Goal: Transaction & Acquisition: Purchase product/service

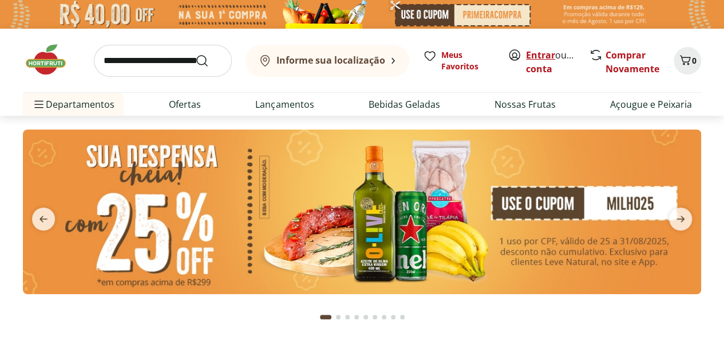
drag, startPoint x: 532, startPoint y: 58, endPoint x: 526, endPoint y: 53, distance: 8.6
click at [533, 58] on link "Entrar" at bounding box center [540, 55] width 29 height 13
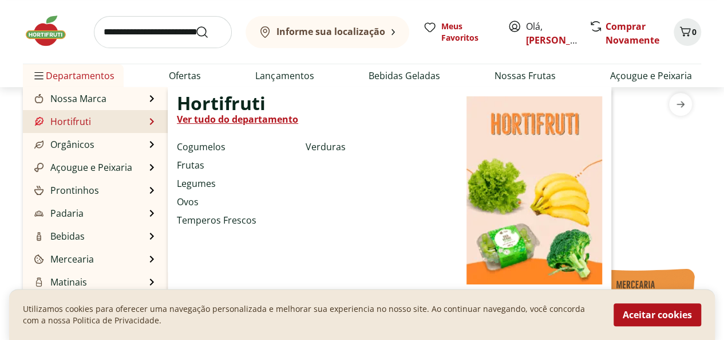
scroll to position [286, 0]
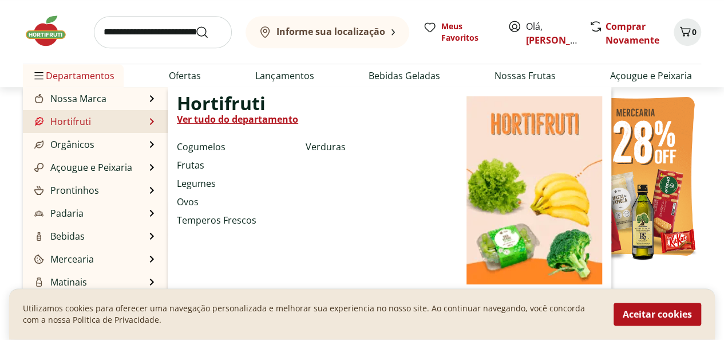
click at [222, 120] on link "Ver tudo do departamento" at bounding box center [237, 119] width 121 height 14
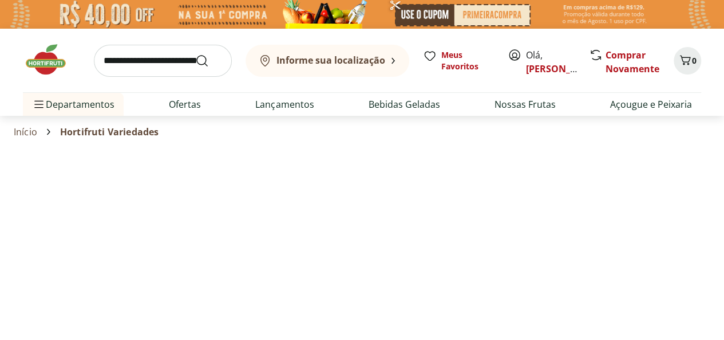
select select "**********"
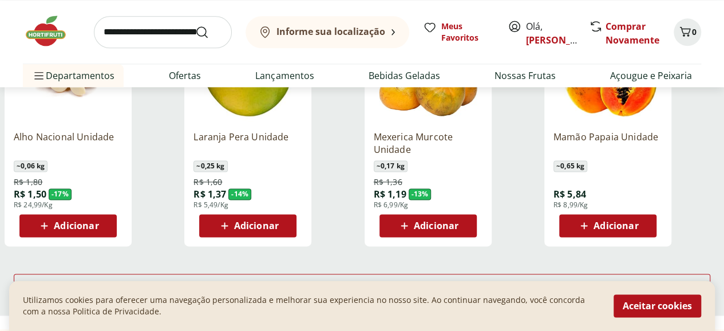
scroll to position [744, 0]
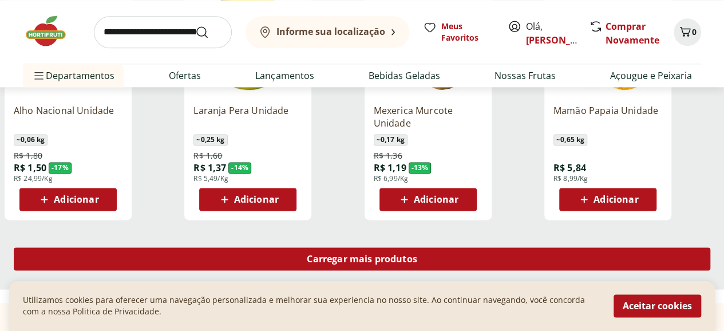
click at [417, 254] on span "Carregar mais produtos" at bounding box center [362, 258] width 111 height 9
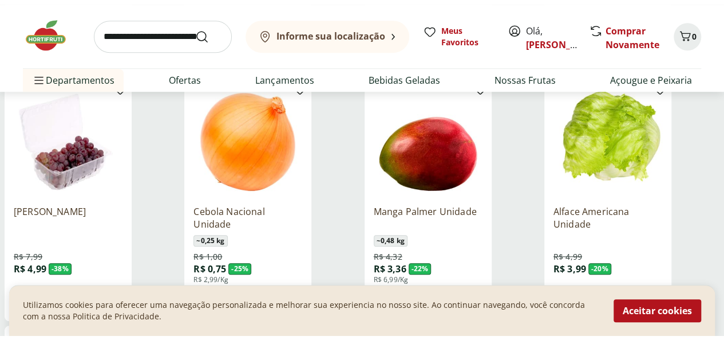
scroll to position [0, 0]
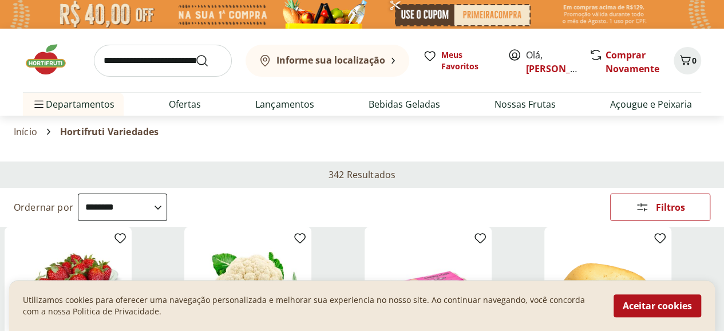
click at [145, 61] on input "search" at bounding box center [163, 61] width 138 height 32
type input "**********"
click at [195, 54] on button "Submit Search" at bounding box center [208, 61] width 27 height 14
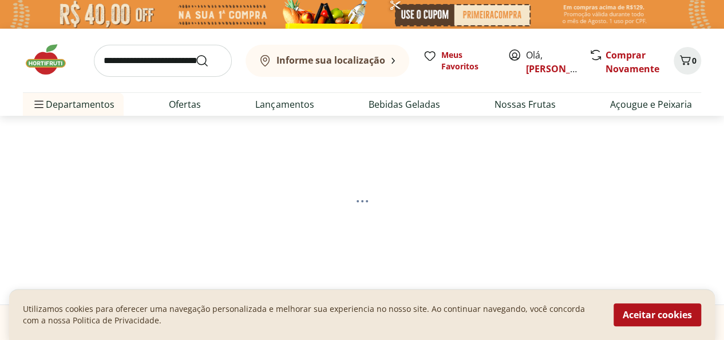
select select "**********"
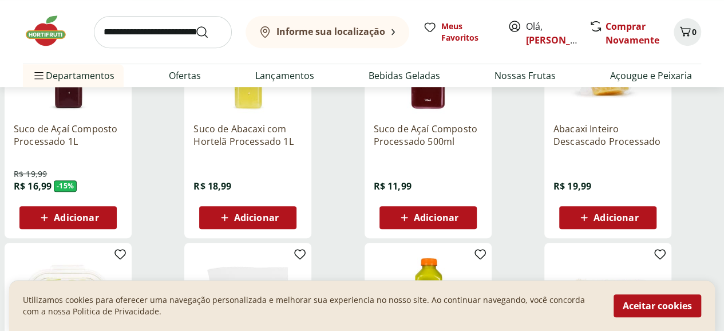
scroll to position [229, 0]
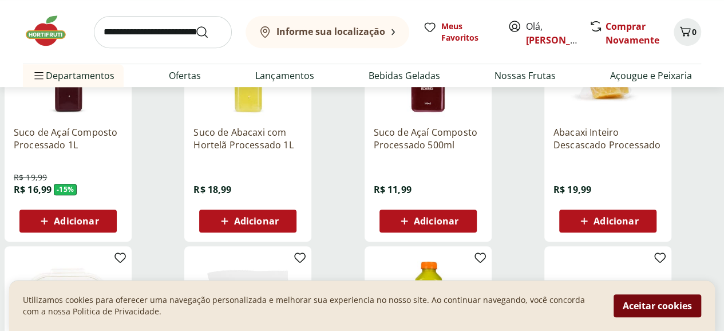
click at [661, 306] on button "Aceitar cookies" at bounding box center [658, 305] width 88 height 23
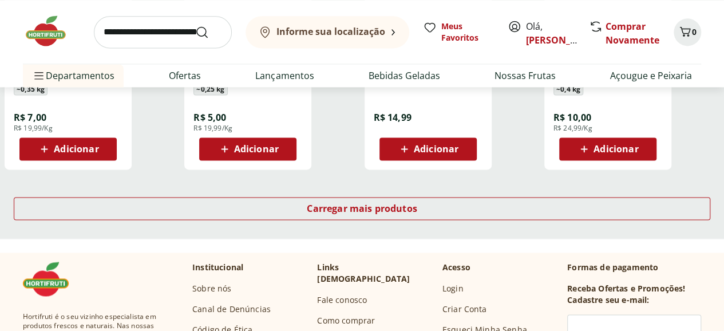
scroll to position [802, 0]
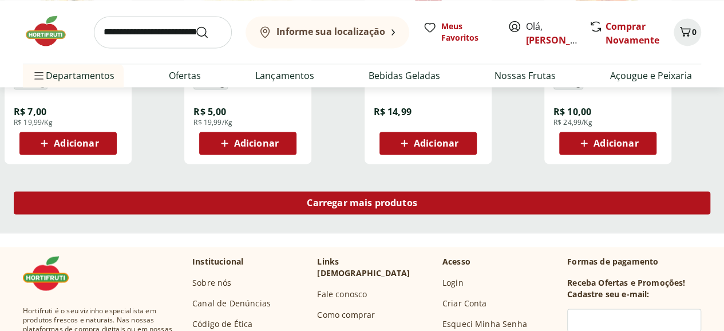
click at [489, 214] on div "Carregar mais produtos" at bounding box center [362, 202] width 697 height 23
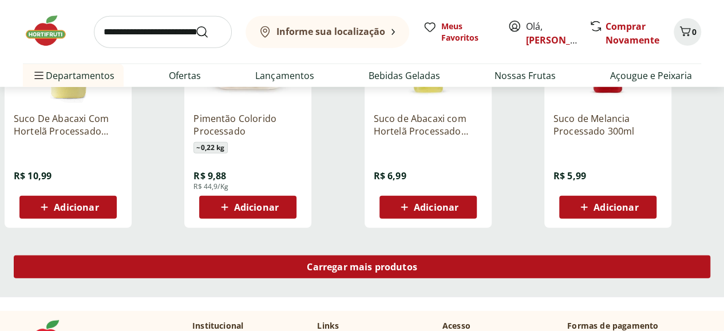
scroll to position [1546, 0]
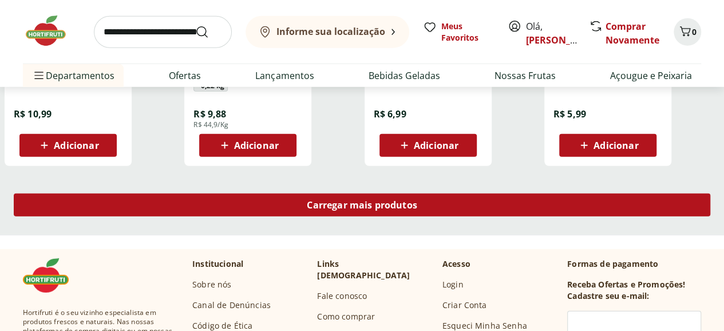
click at [489, 216] on div "Carregar mais produtos" at bounding box center [362, 205] width 697 height 23
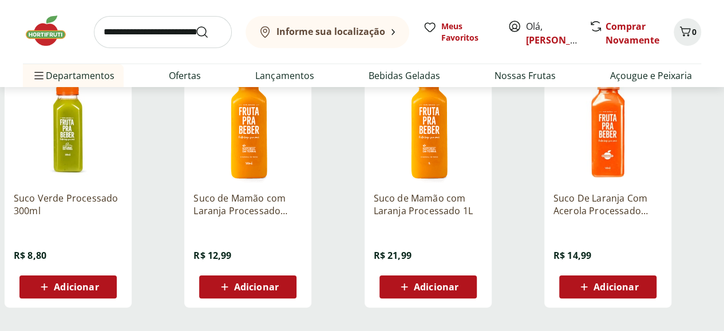
scroll to position [2290, 0]
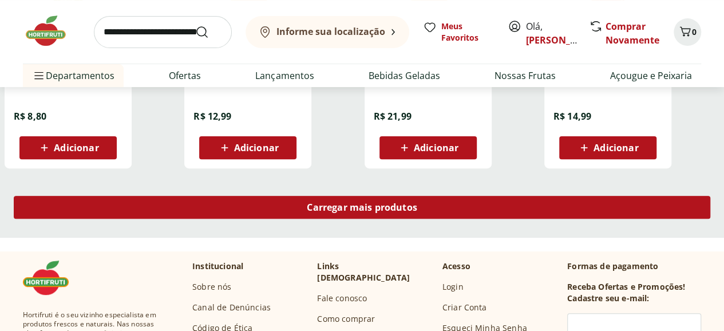
click at [417, 212] on span "Carregar mais produtos" at bounding box center [362, 207] width 111 height 9
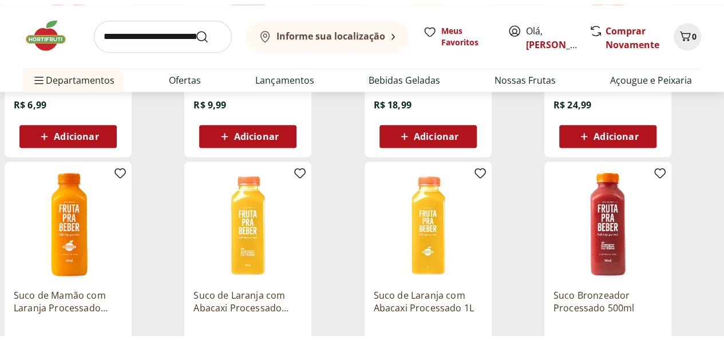
scroll to position [3035, 0]
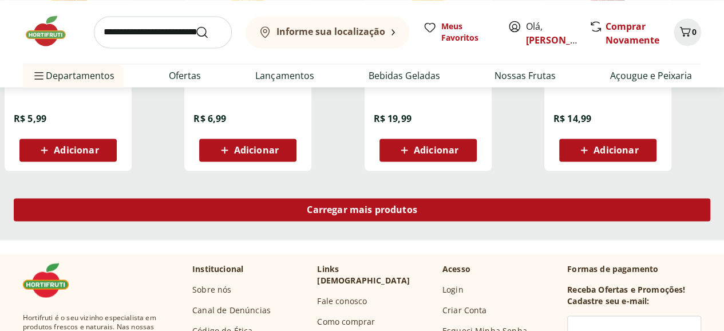
click at [417, 214] on span "Carregar mais produtos" at bounding box center [362, 209] width 111 height 9
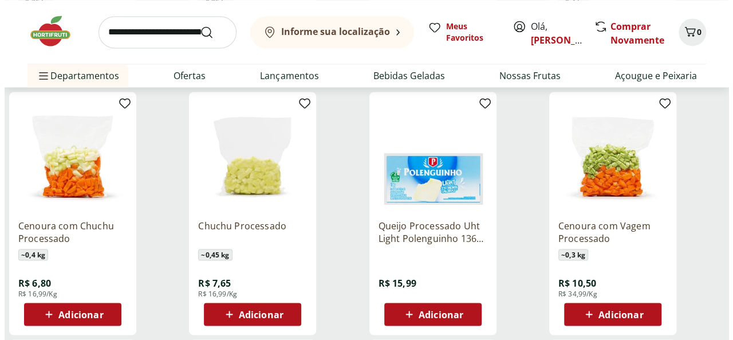
scroll to position [916, 0]
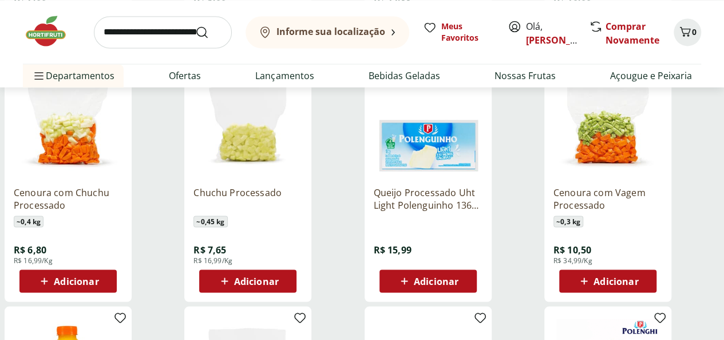
click at [98, 285] on span "Adicionar" at bounding box center [76, 280] width 45 height 9
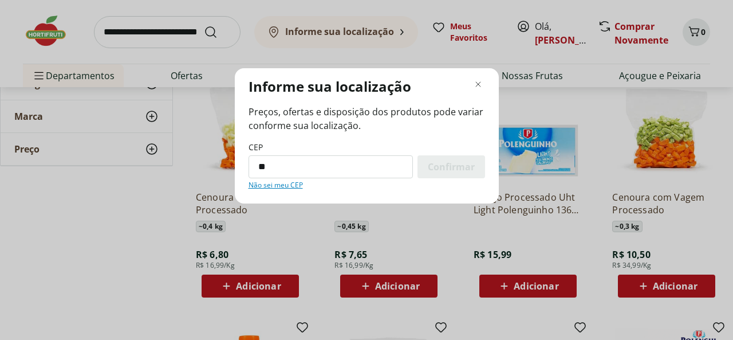
type input "*********"
click at [451, 170] on span "Confirmar" at bounding box center [451, 166] width 47 height 9
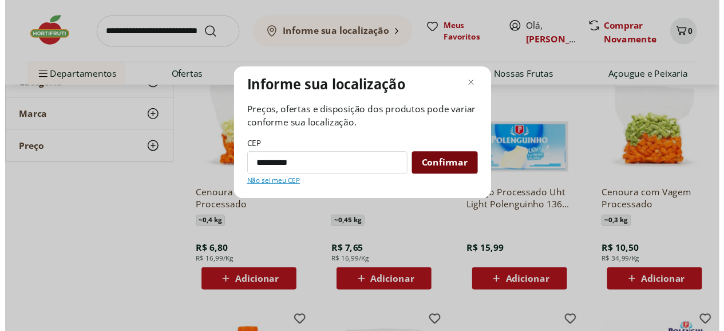
scroll to position [0, 0]
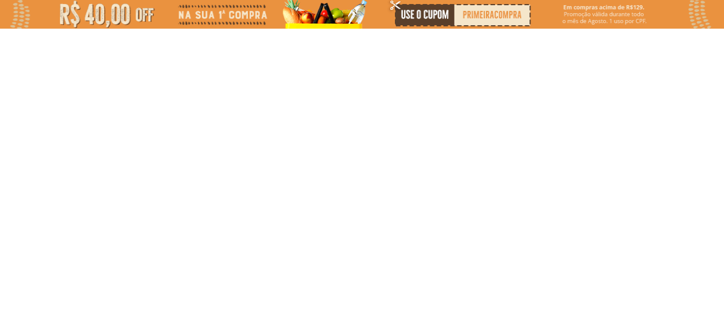
select select "**********"
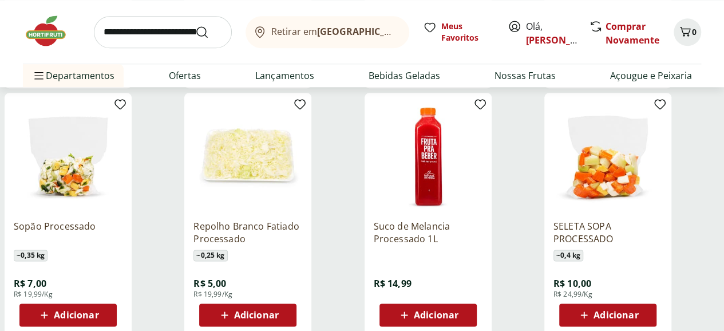
scroll to position [802, 0]
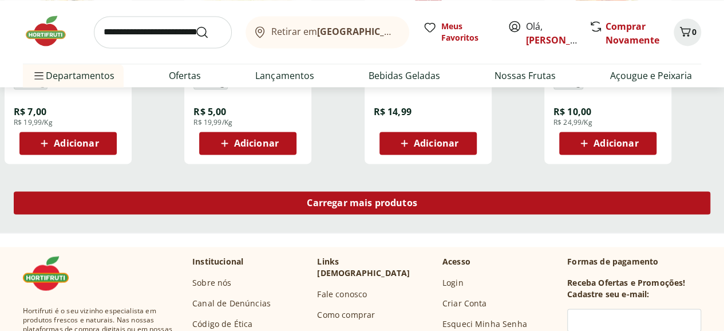
click at [417, 201] on span "Carregar mais produtos" at bounding box center [362, 202] width 111 height 9
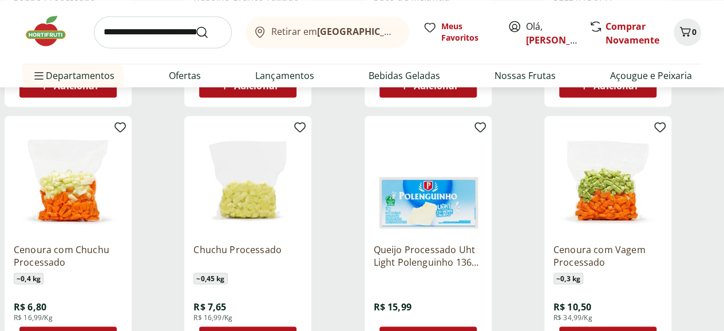
scroll to position [916, 0]
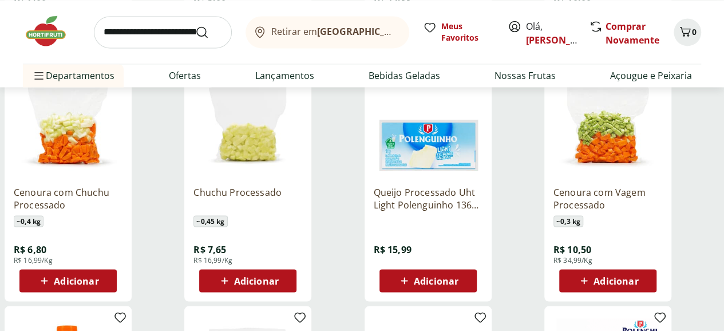
click at [98, 285] on span "Adicionar" at bounding box center [76, 280] width 45 height 9
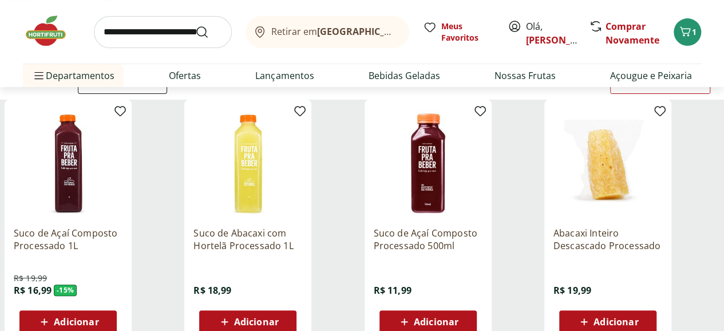
scroll to position [0, 0]
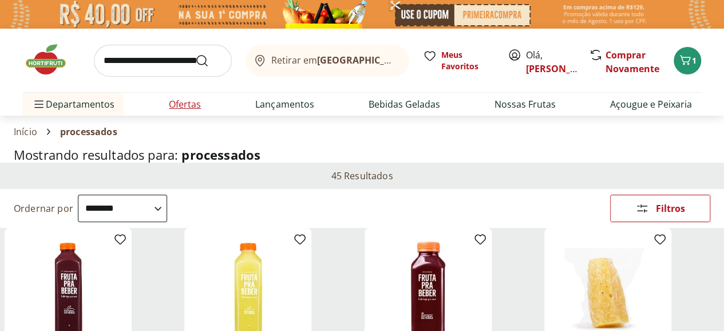
click at [177, 106] on link "Ofertas" at bounding box center [185, 104] width 32 height 14
select select "**********"
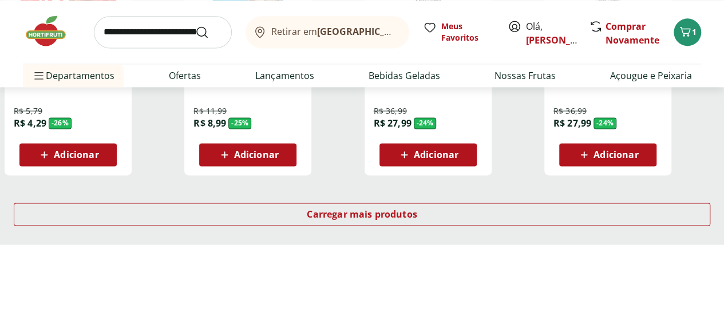
scroll to position [802, 0]
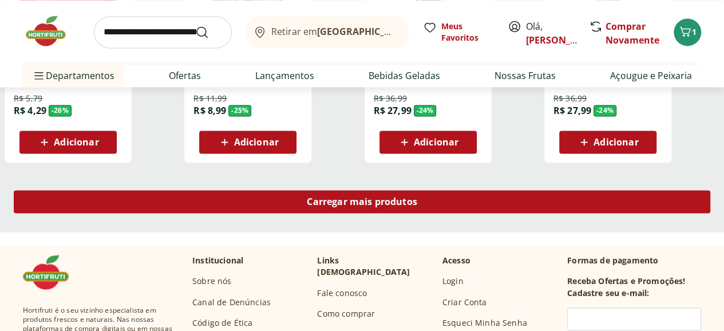
click at [432, 190] on div "Carregar mais produtos" at bounding box center [362, 201] width 697 height 23
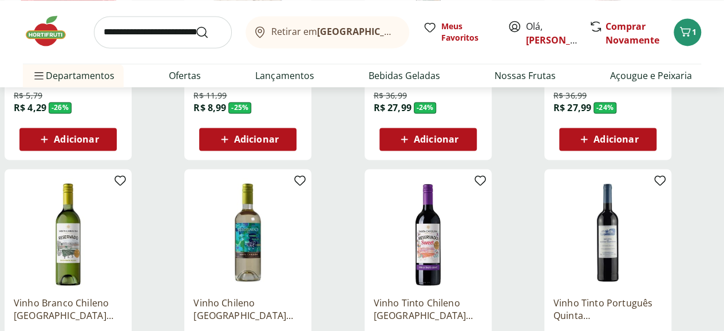
scroll to position [687, 0]
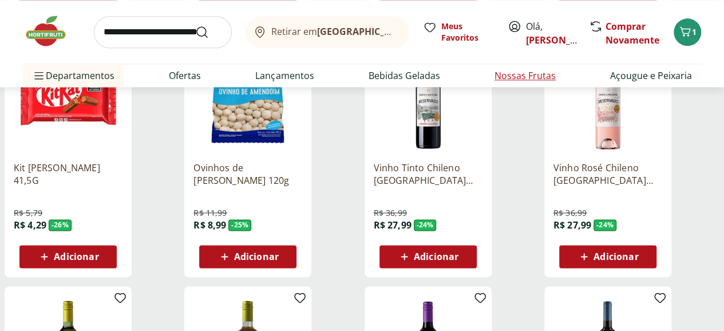
click at [518, 73] on link "Nossas Frutas" at bounding box center [525, 76] width 61 height 14
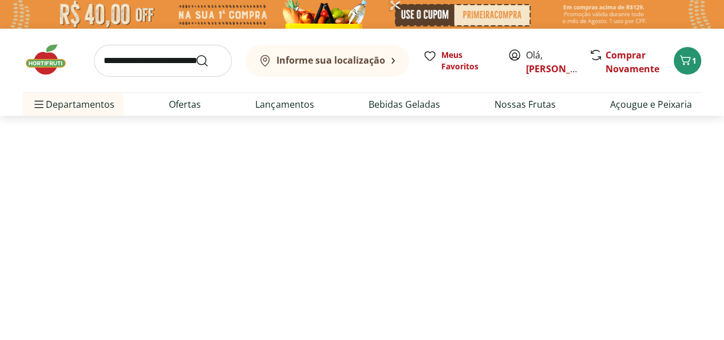
select select "**********"
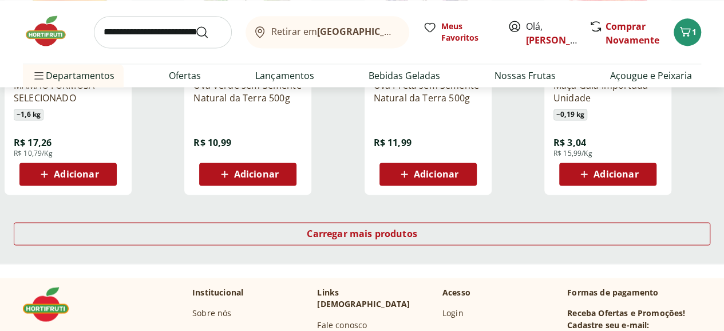
scroll to position [687, 0]
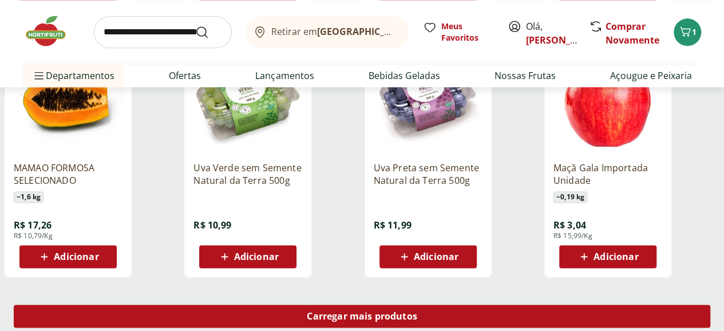
click at [417, 311] on span "Carregar mais produtos" at bounding box center [362, 315] width 111 height 9
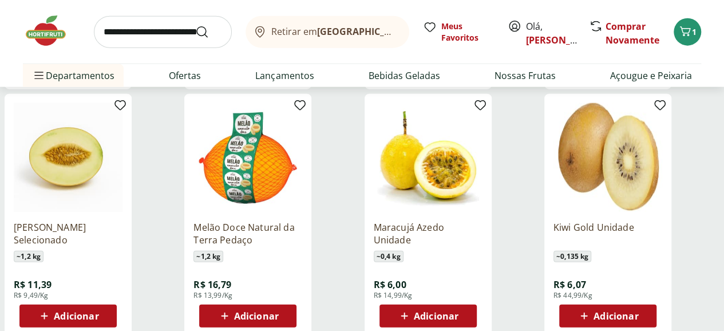
scroll to position [1431, 0]
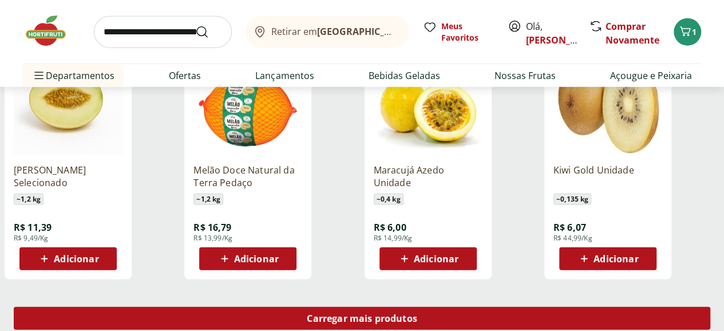
click at [417, 314] on span "Carregar mais produtos" at bounding box center [362, 318] width 111 height 9
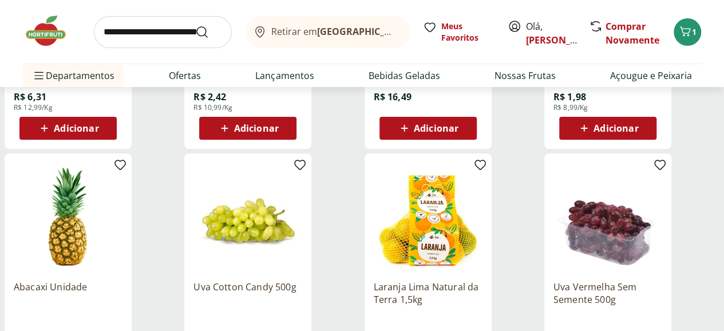
scroll to position [2233, 0]
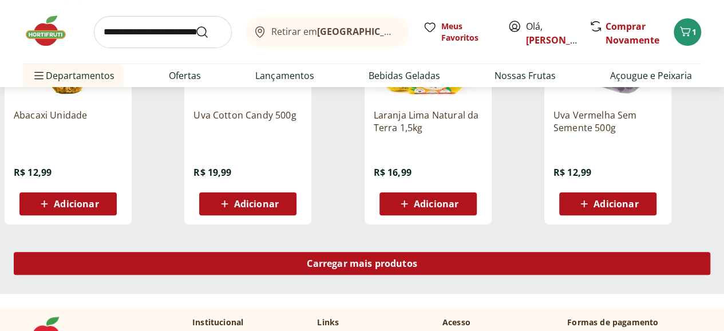
click at [417, 259] on span "Carregar mais produtos" at bounding box center [362, 263] width 111 height 9
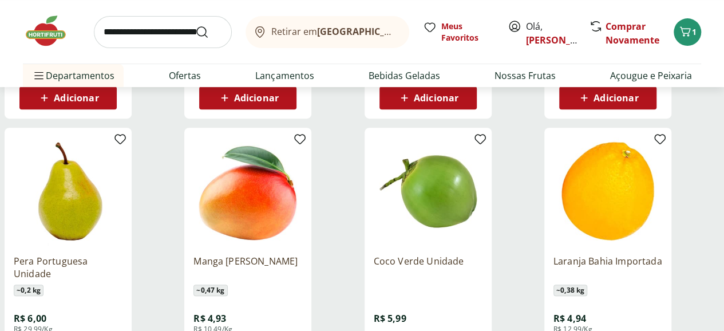
scroll to position [2347, 0]
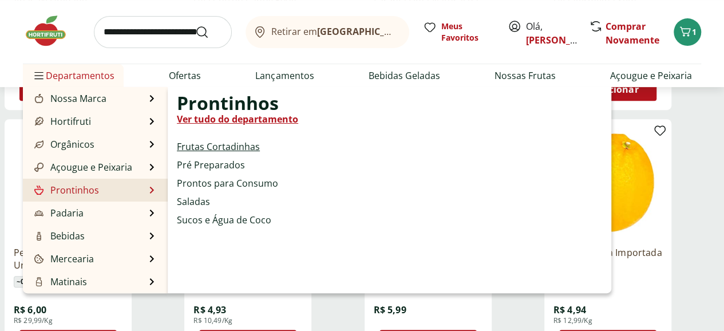
click at [215, 148] on link "Frutas Cortadinhas" at bounding box center [218, 147] width 83 height 14
select select "**********"
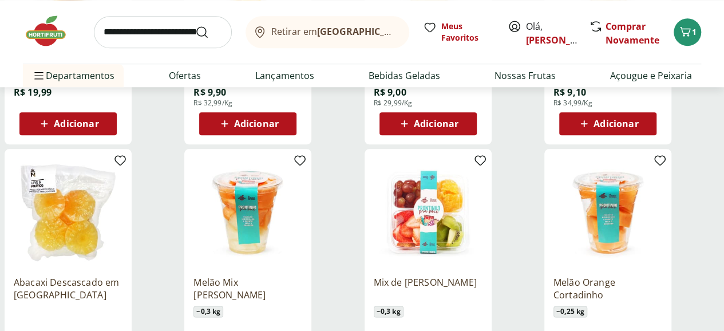
scroll to position [344, 0]
